Goal: Find specific page/section: Find specific page/section

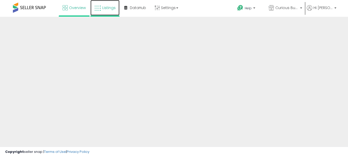
click at [114, 6] on span "Listings" at bounding box center [108, 7] width 13 height 5
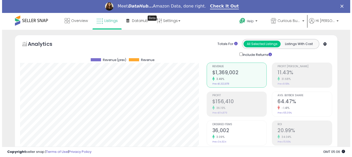
scroll to position [103, 0]
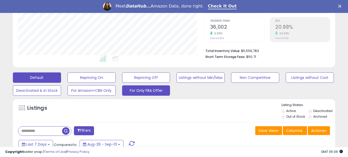
click at [148, 95] on button "For Only FBA Offer" at bounding box center [146, 90] width 48 height 10
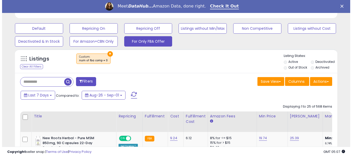
scroll to position [155, 0]
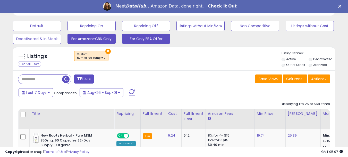
click at [94, 37] on button "For Amazon+CBN Only" at bounding box center [92, 39] width 48 height 10
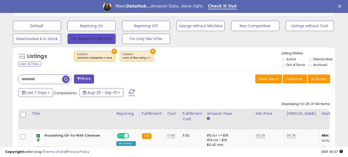
scroll to position [106, 187]
